Goal: Find contact information: Find contact information

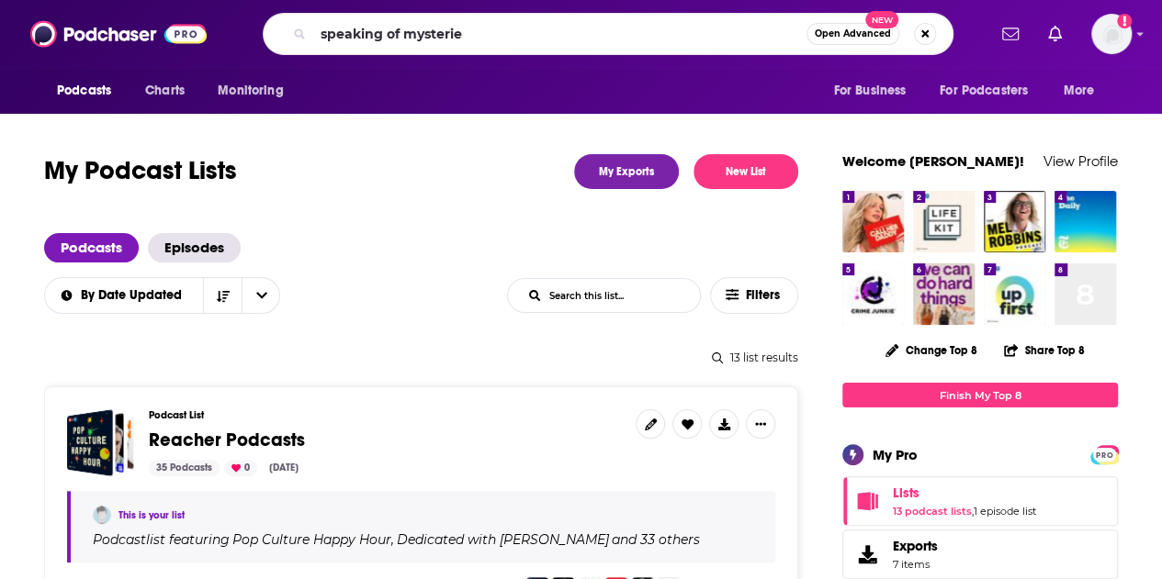
type input "speaking of mysteries"
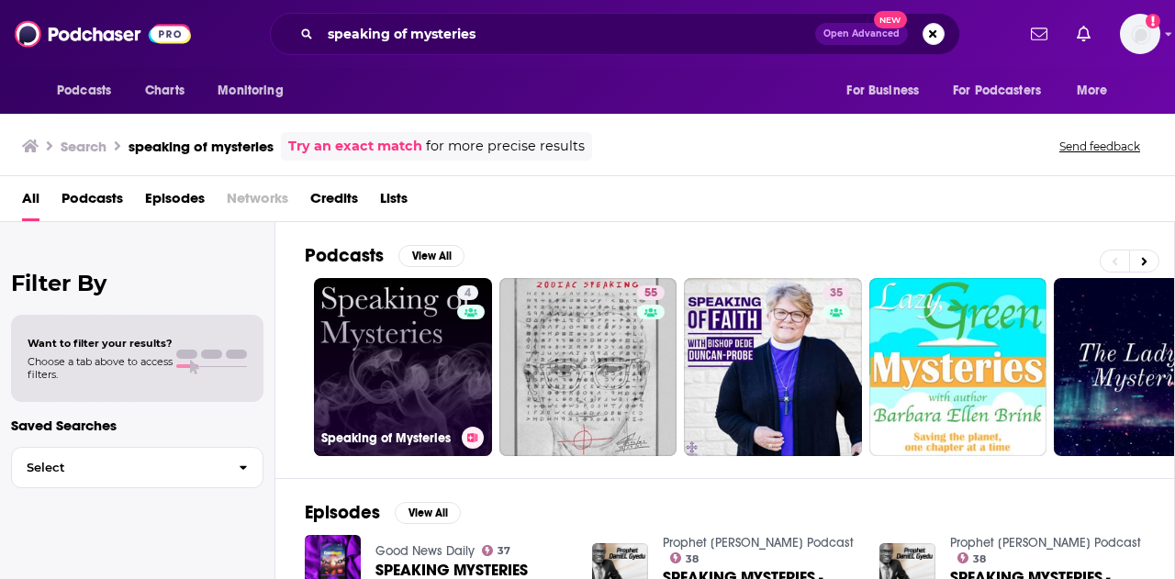
click at [413, 361] on link "4 Speaking of Mysteries" at bounding box center [403, 367] width 178 height 178
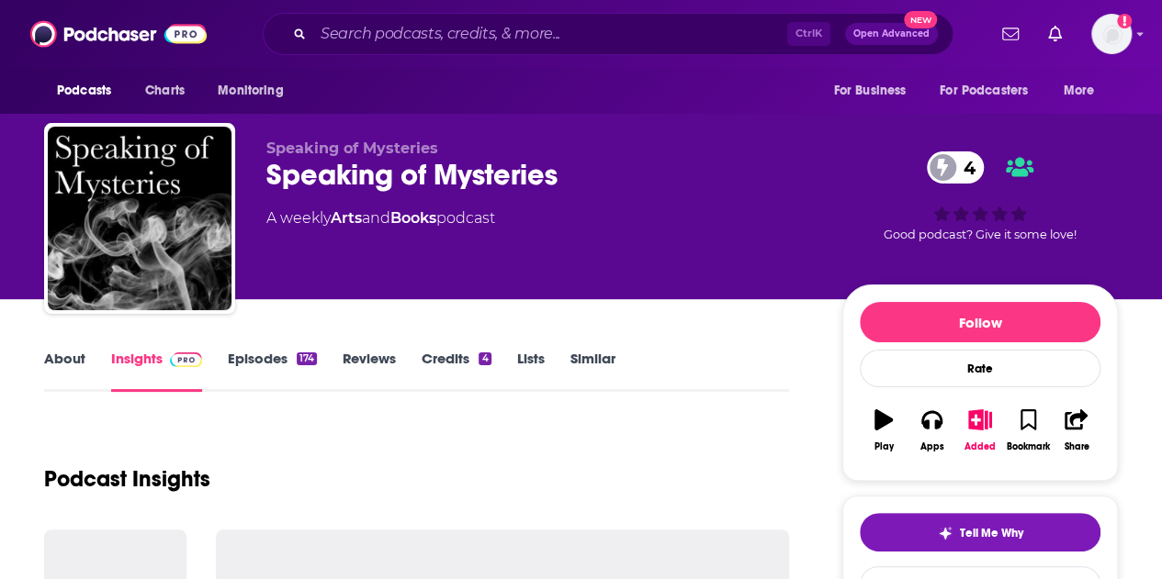
click at [61, 352] on link "About" at bounding box center [64, 371] width 41 height 42
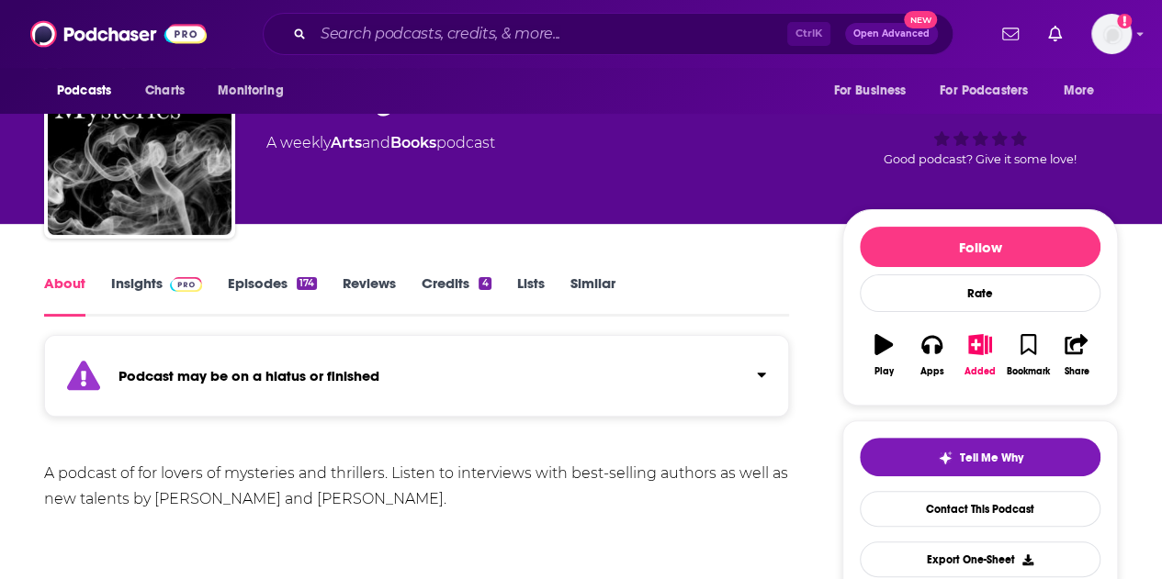
scroll to position [92, 0]
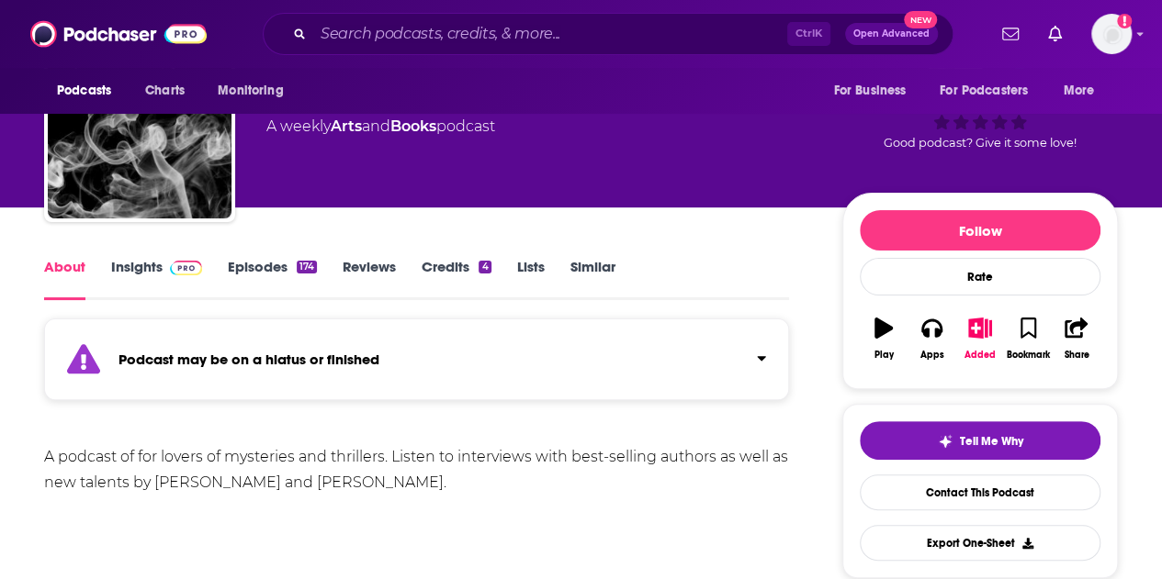
click at [248, 272] on link "Episodes 174" at bounding box center [272, 279] width 89 height 42
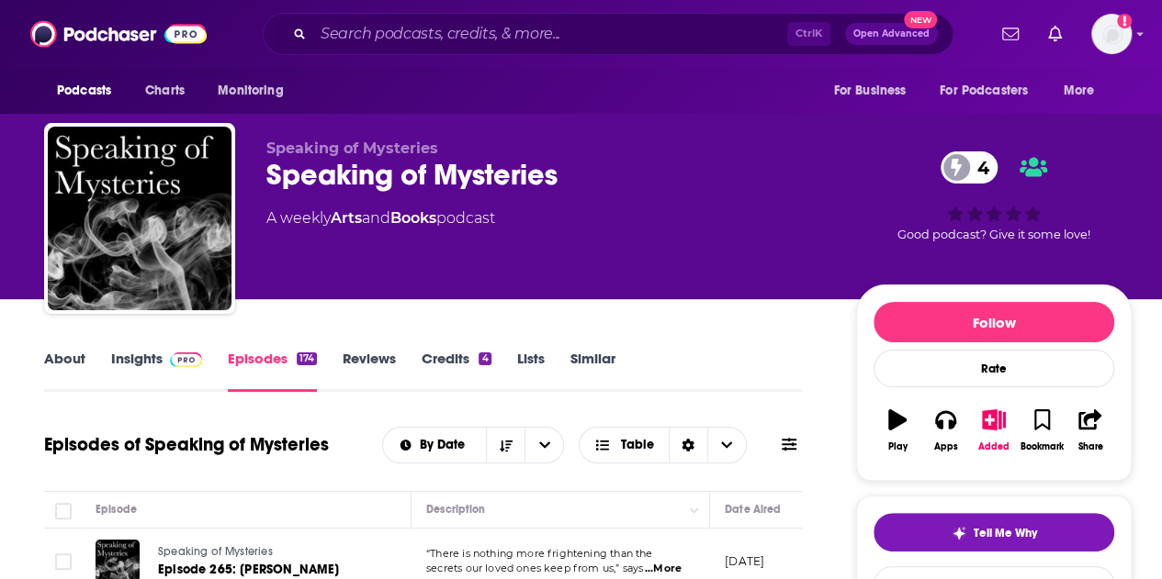
click at [57, 365] on link "About" at bounding box center [64, 371] width 41 height 42
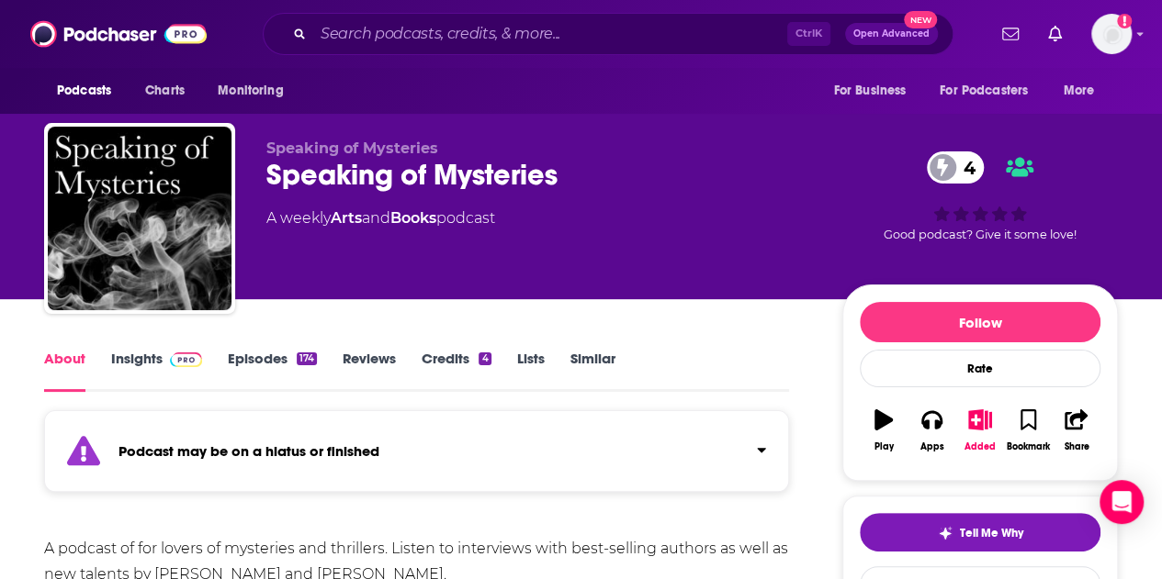
click at [133, 365] on link "Insights" at bounding box center [156, 371] width 91 height 42
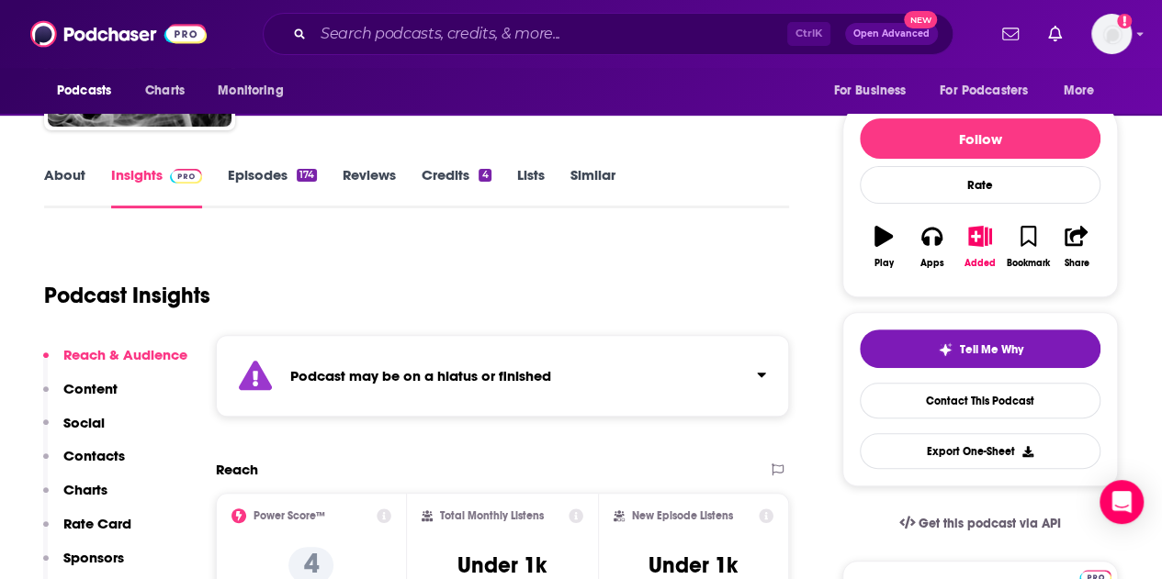
scroll to position [367, 0]
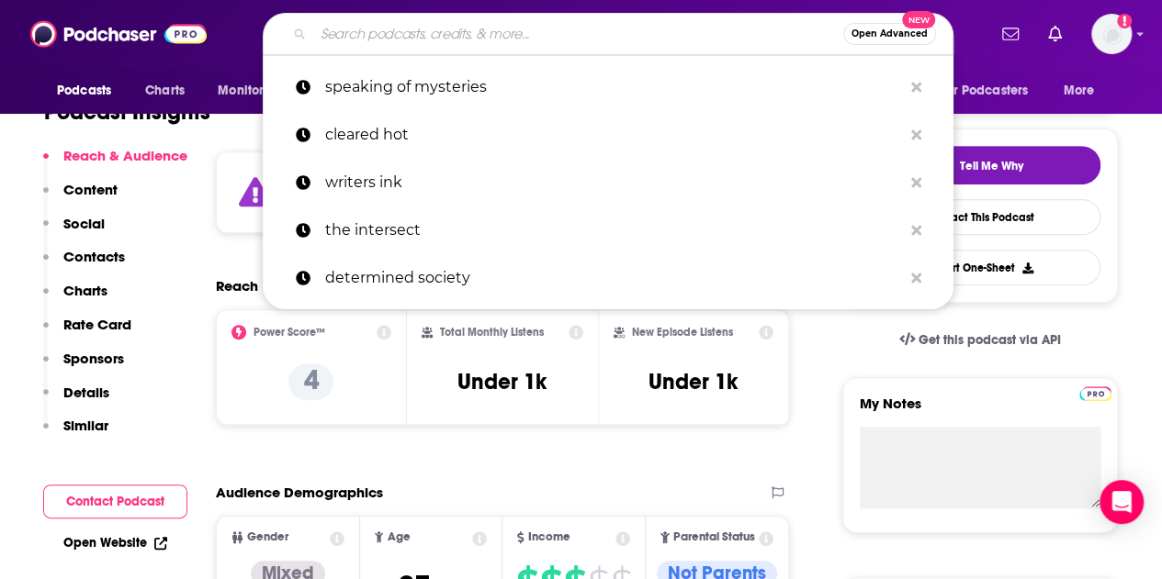
click at [362, 34] on input "Search podcasts, credits, & more..." at bounding box center [578, 33] width 530 height 29
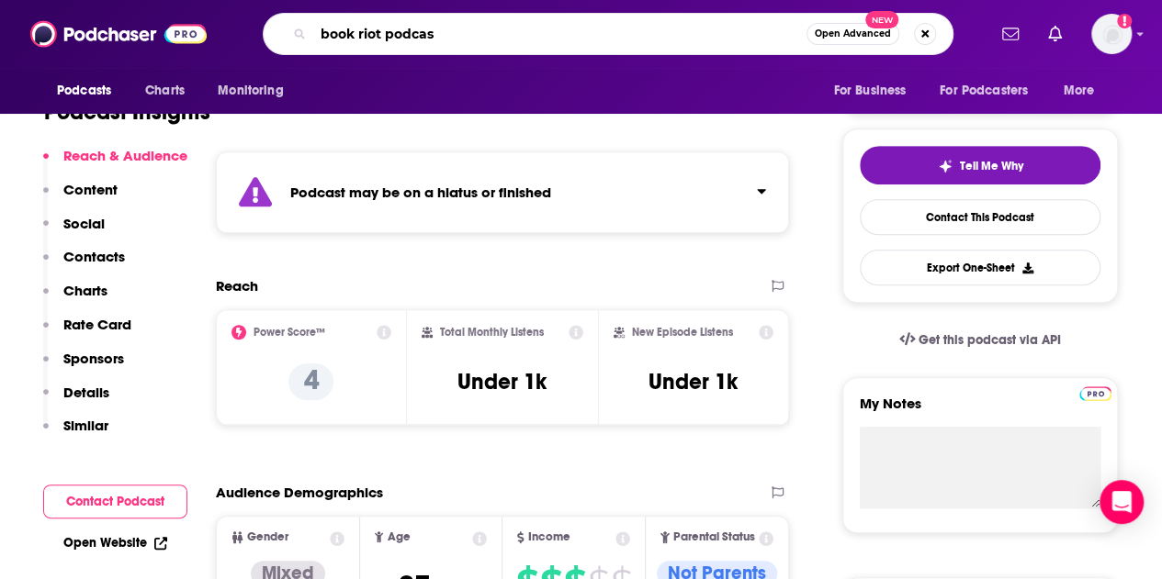
type input "book riot podcast"
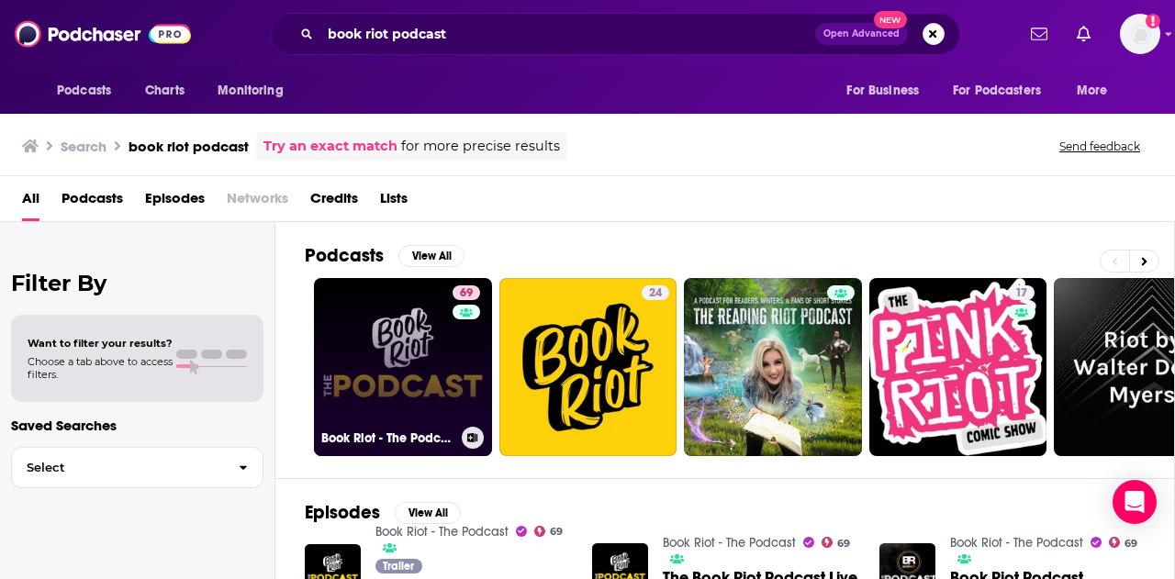
click at [390, 354] on link "69 Book Riot - The Podcast" at bounding box center [403, 367] width 178 height 178
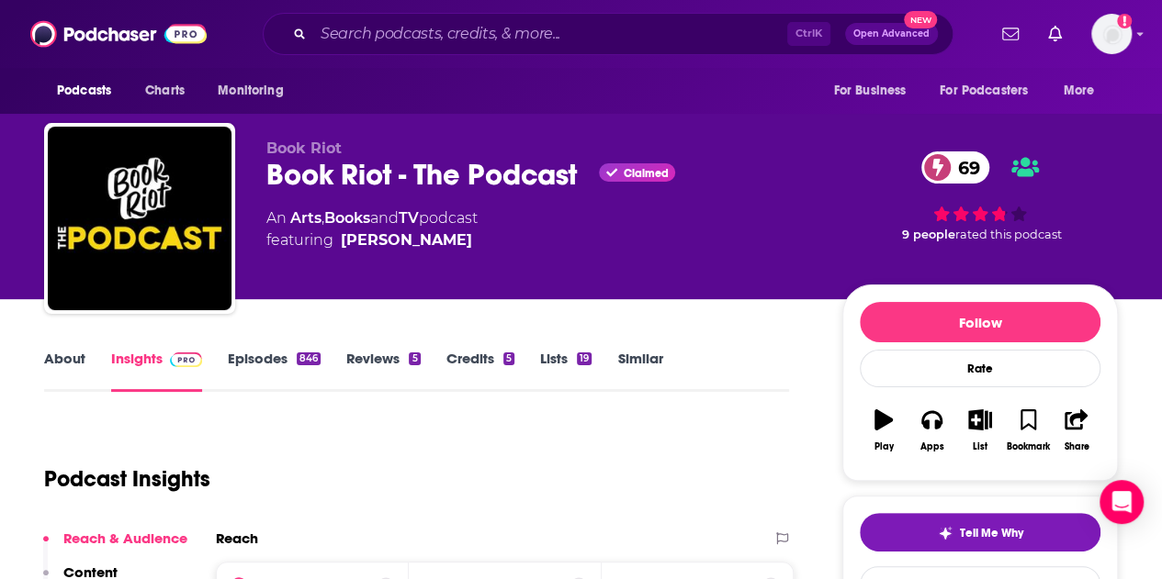
click at [238, 366] on link "Episodes 846" at bounding box center [274, 371] width 93 height 42
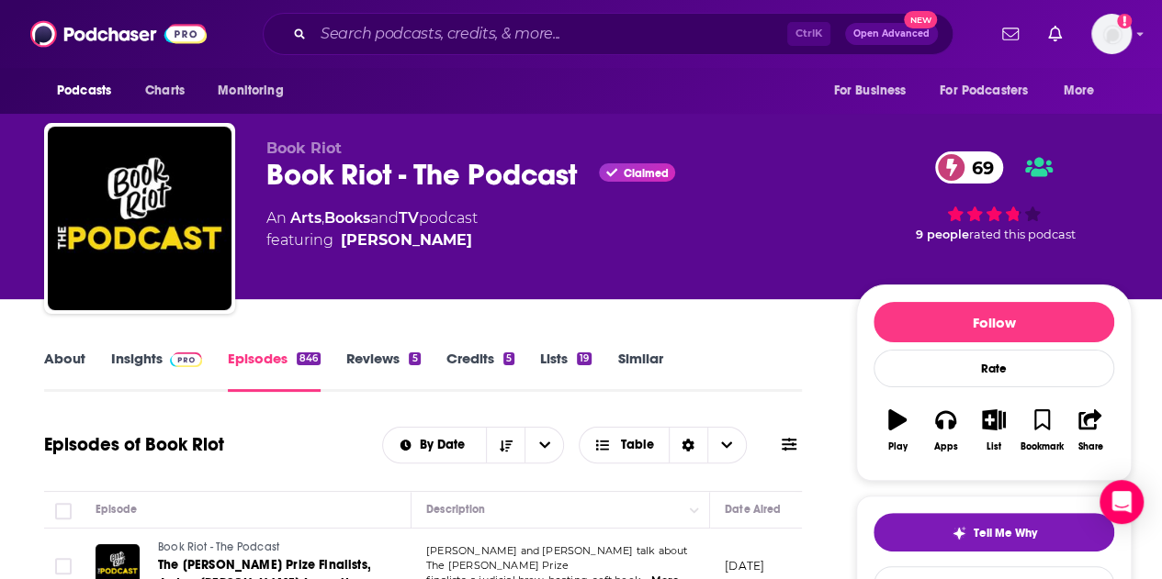
click at [113, 357] on link "Insights" at bounding box center [156, 371] width 91 height 42
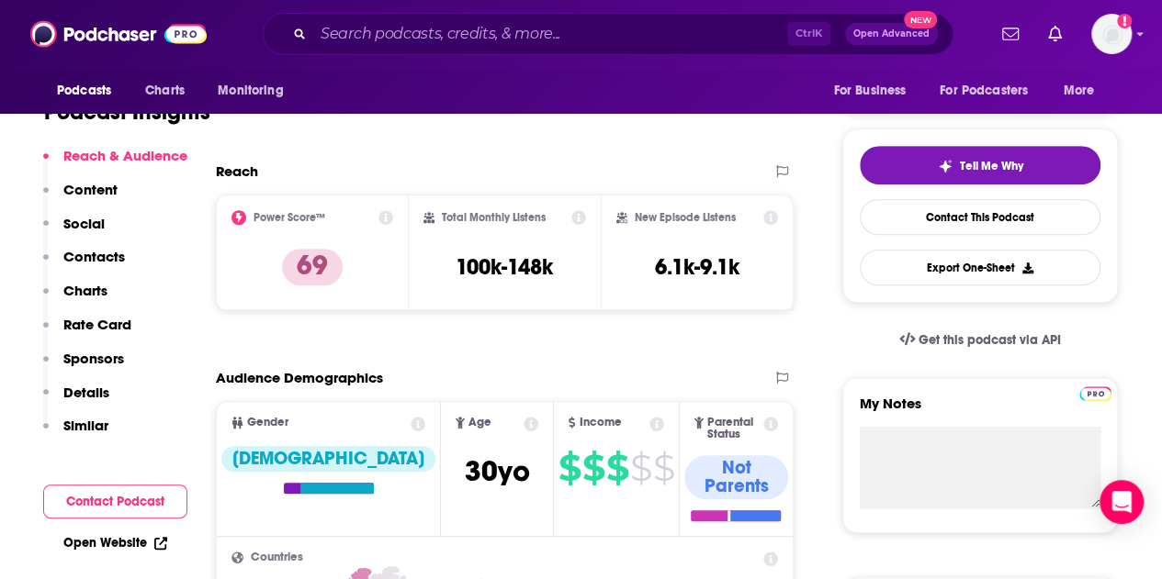
click at [86, 256] on p "Contacts" at bounding box center [94, 256] width 62 height 17
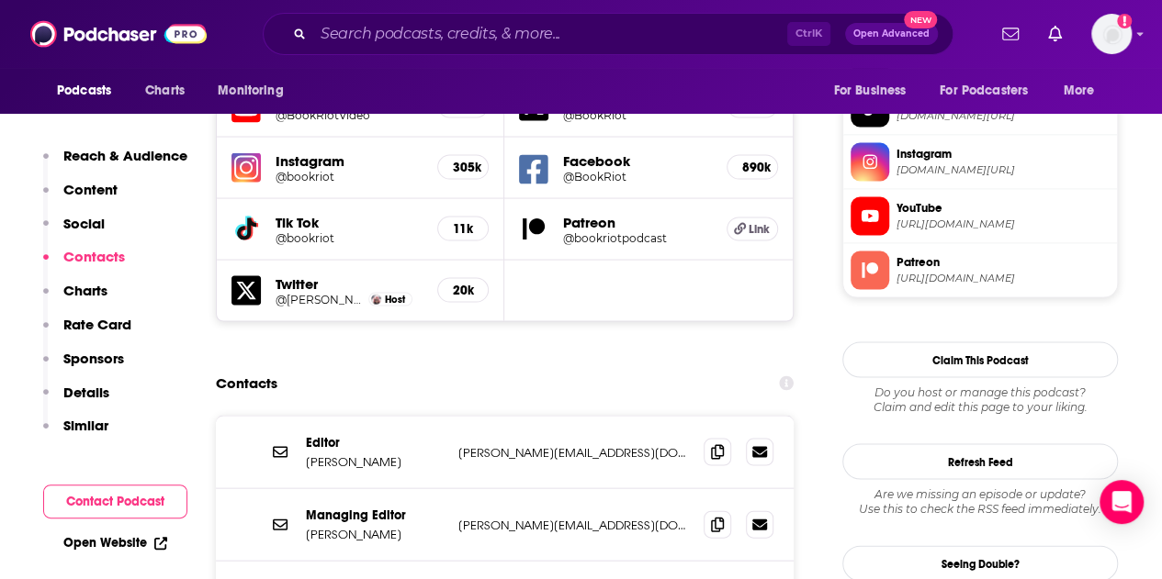
scroll to position [1701, 0]
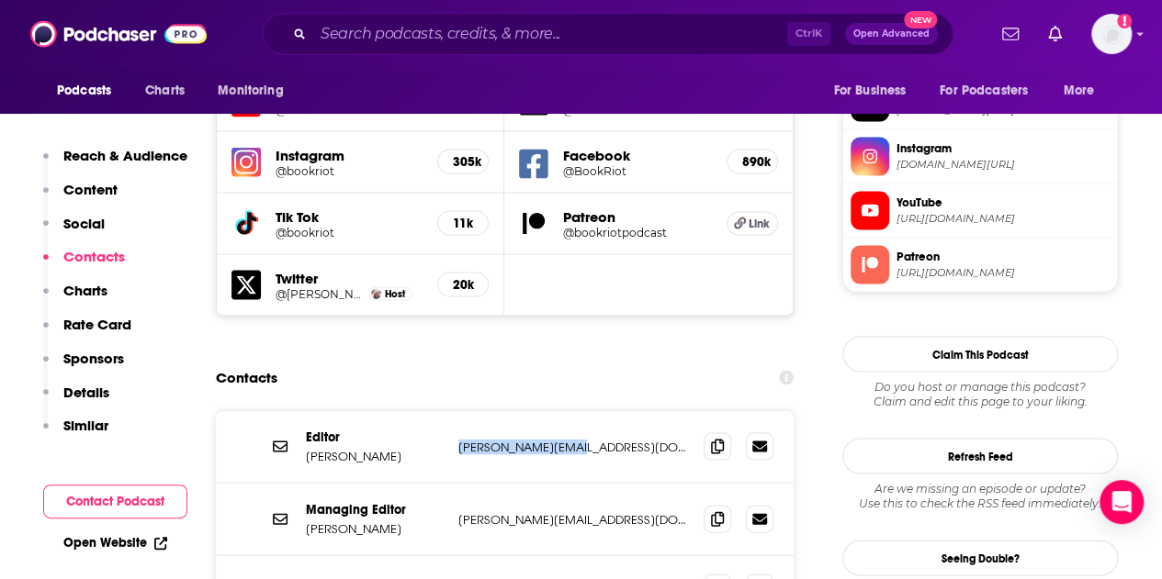
drag, startPoint x: 595, startPoint y: 341, endPoint x: 454, endPoint y: 338, distance: 141.4
click at [454, 410] on div "Editor [PERSON_NAME] [PERSON_NAME][EMAIL_ADDRESS][DOMAIN_NAME] [PERSON_NAME][EM…" at bounding box center [505, 446] width 578 height 73
copy p "[PERSON_NAME][EMAIL_ADDRESS][DOMAIN_NAME]"
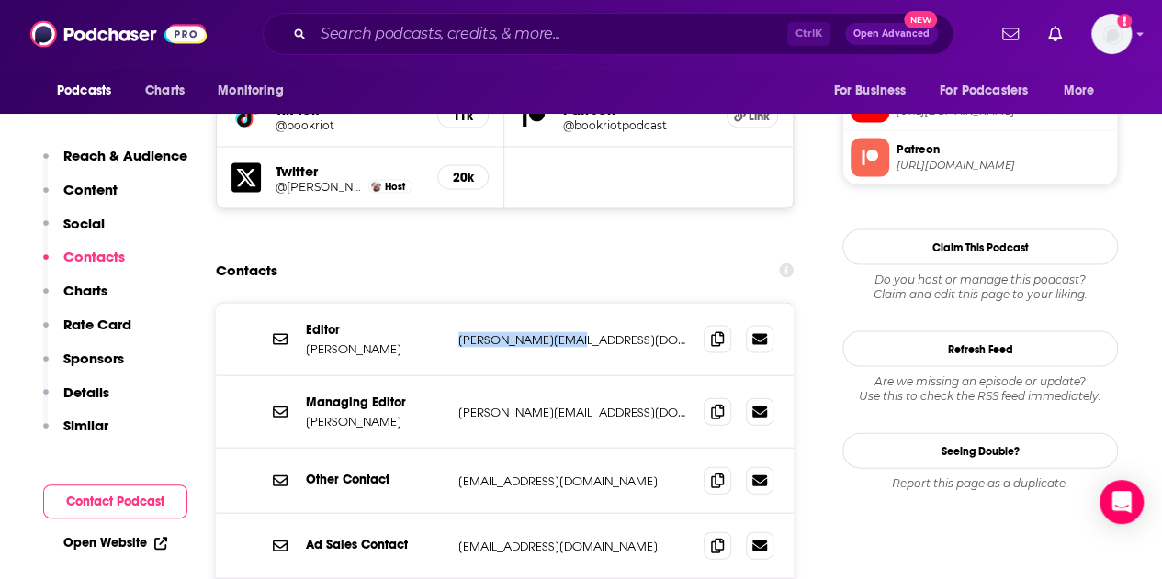
scroll to position [1884, 0]
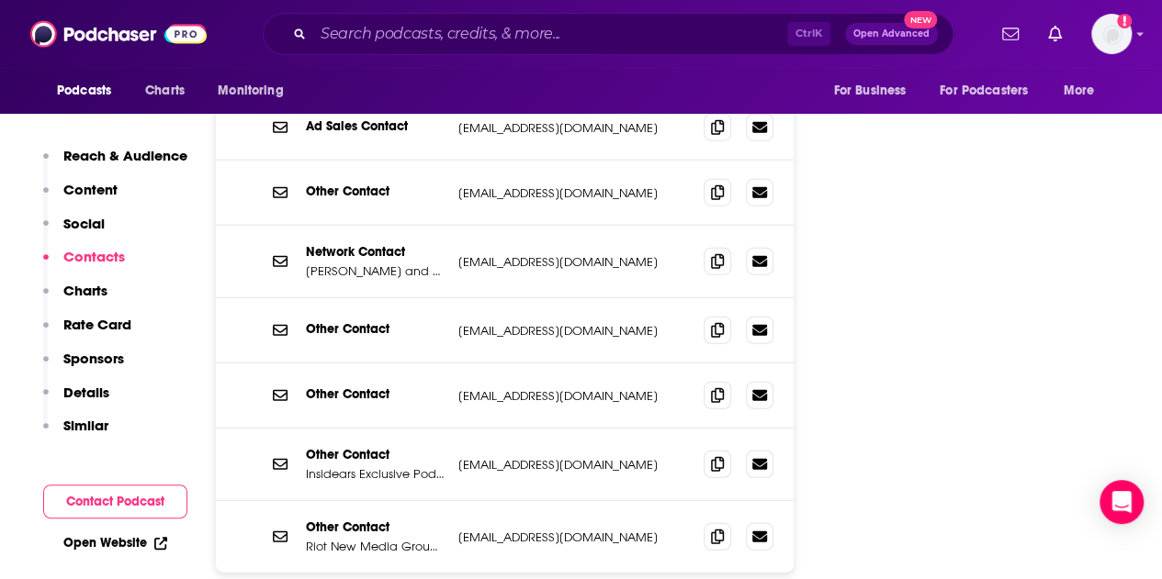
scroll to position [2252, 0]
